Goal: Task Accomplishment & Management: Manage account settings

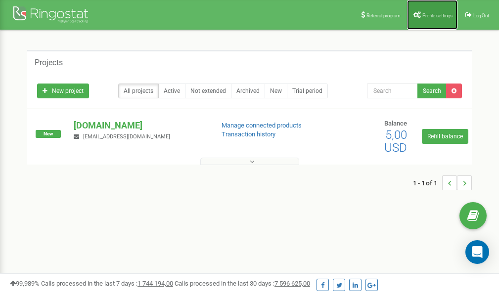
click at [425, 13] on span "Profile settings" at bounding box center [438, 15] width 30 height 5
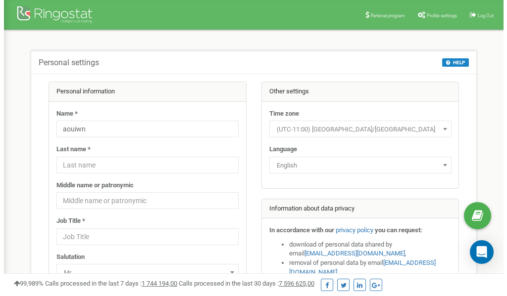
scroll to position [49, 0]
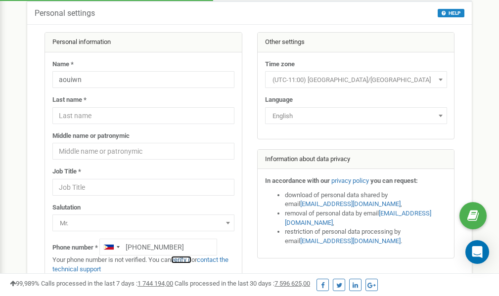
click at [184, 261] on link "verify it" at bounding box center [181, 259] width 20 height 7
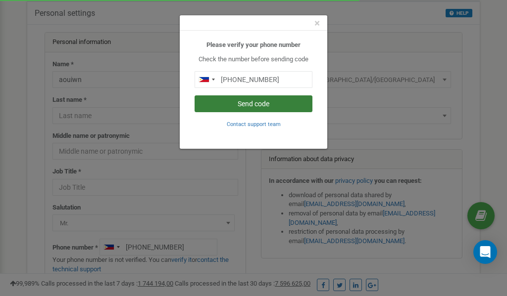
click at [250, 103] on button "Send code" at bounding box center [253, 103] width 118 height 17
